Goal: Information Seeking & Learning: Learn about a topic

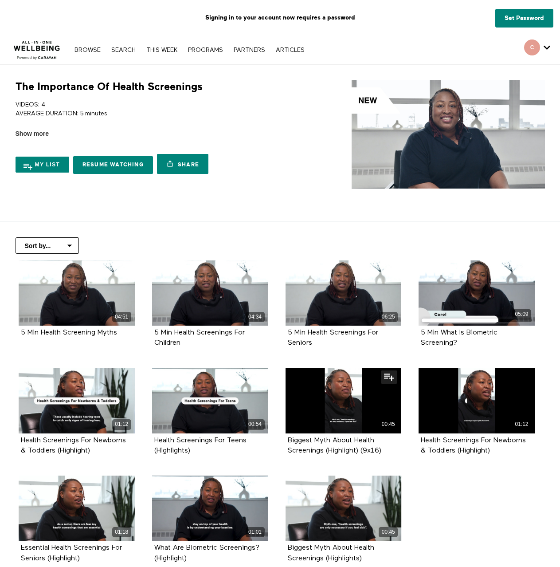
scroll to position [83, 0]
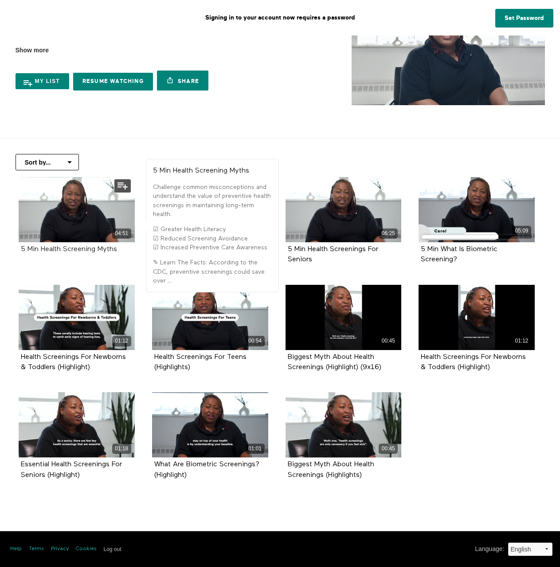
click at [85, 249] on strong "5 Min Health Screening Myths" at bounding box center [69, 249] width 96 height 7
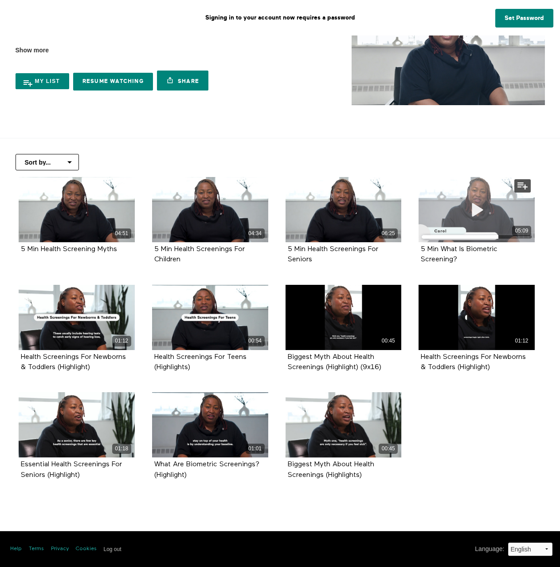
click at [481, 218] on span at bounding box center [477, 210] width 27 height 27
